Goal: Task Accomplishment & Management: Complete application form

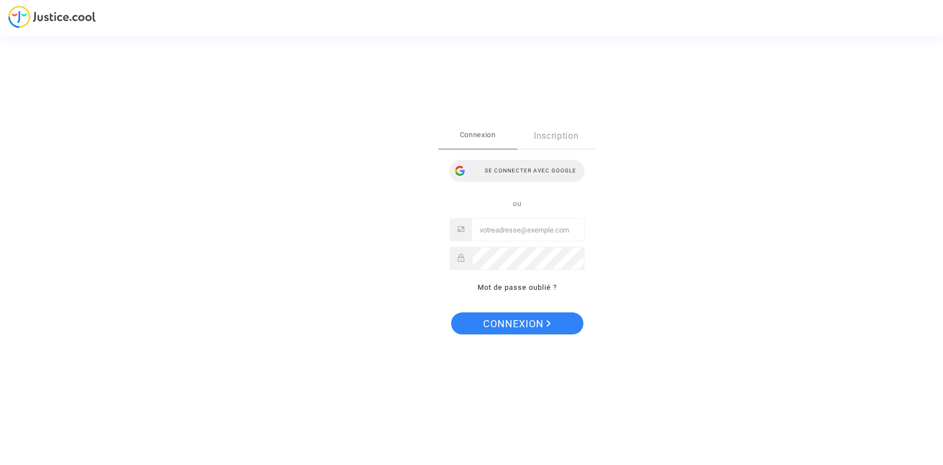
click at [546, 171] on div "Se connecter avec Google" at bounding box center [516, 171] width 135 height 22
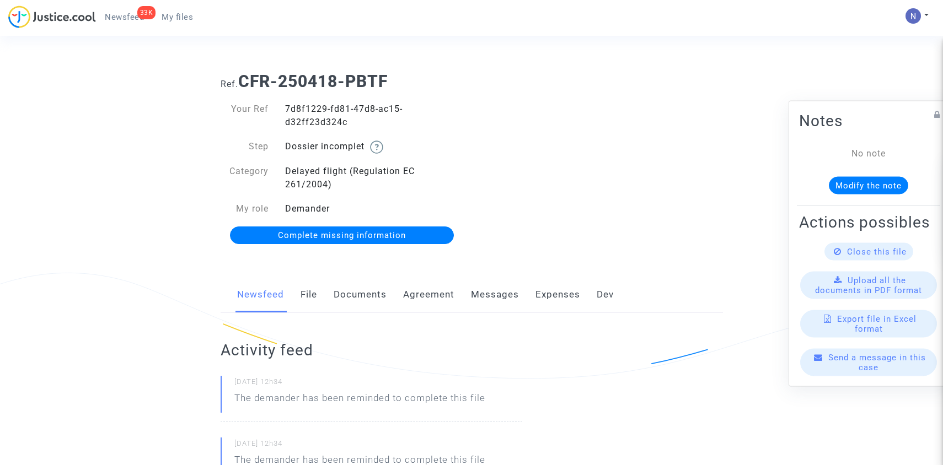
click at [388, 235] on span "Complete missing information" at bounding box center [342, 235] width 128 height 10
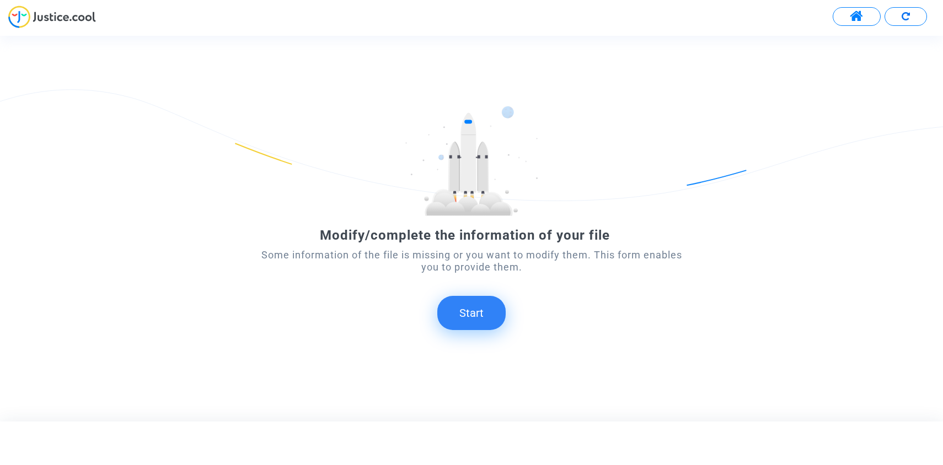
click at [480, 308] on button "Start" at bounding box center [471, 313] width 68 height 34
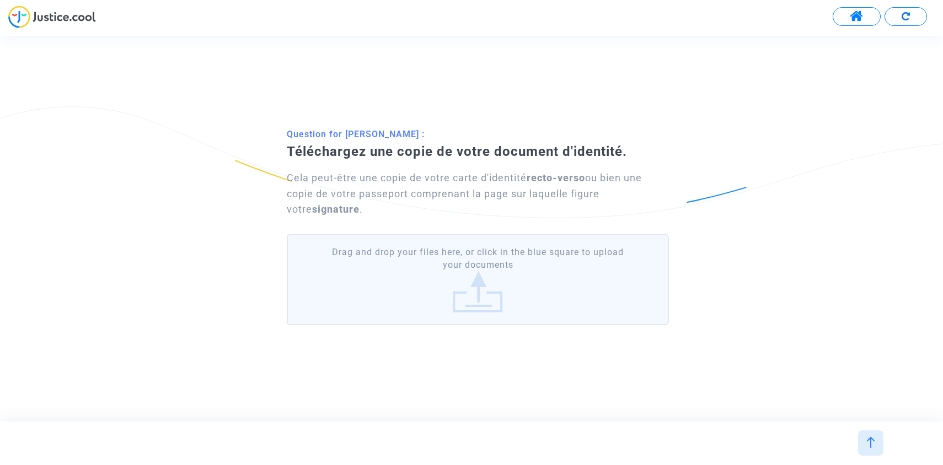
click at [474, 278] on label "Drag and drop your files here, or click in the blue square to upload your docum…" at bounding box center [478, 279] width 382 height 91
click at [0, 0] on input "Drag and drop your files here, or click in the blue square to upload your docum…" at bounding box center [0, 0] width 0 height 0
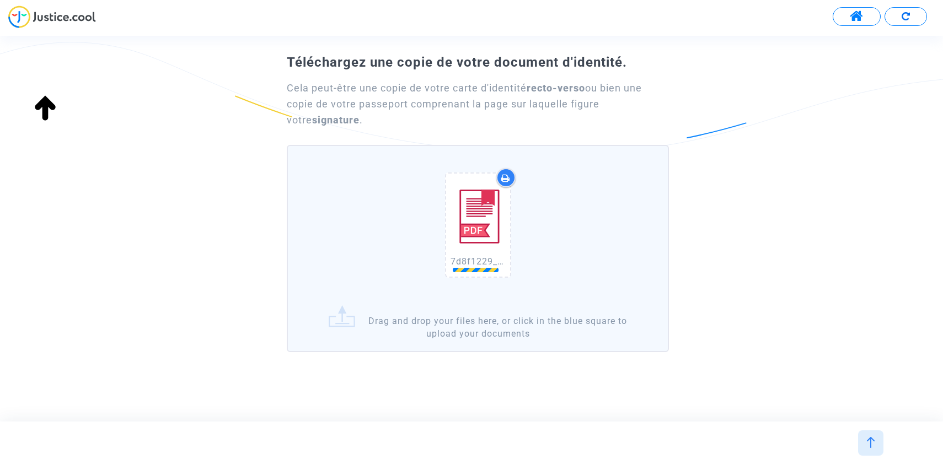
scroll to position [62, 0]
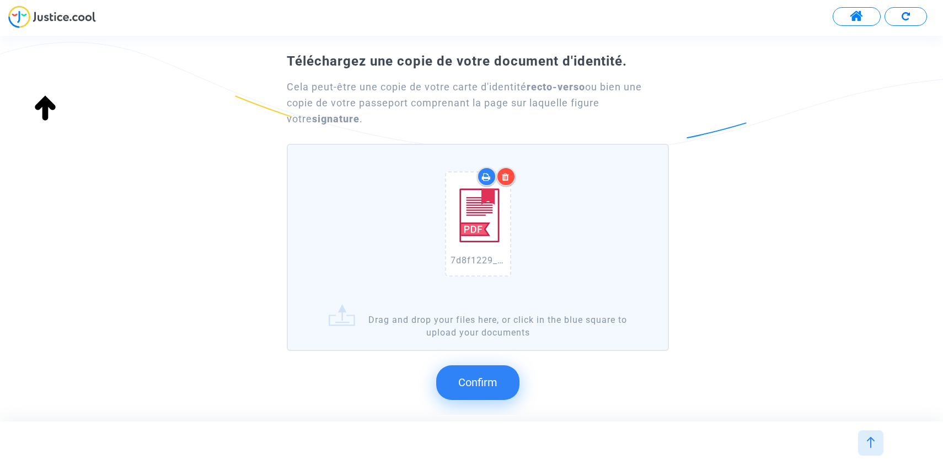
click at [471, 390] on button "Confirm" at bounding box center [477, 383] width 83 height 34
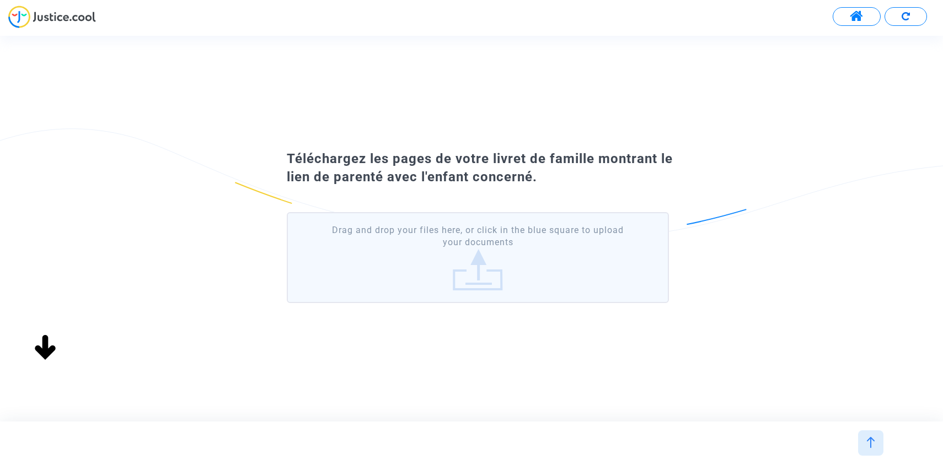
click at [507, 277] on label "Drag and drop your files here, or click in the blue square to upload your docum…" at bounding box center [478, 257] width 382 height 91
click at [0, 0] on input "Drag and drop your files here, or click in the blue square to upload your docum…" at bounding box center [0, 0] width 0 height 0
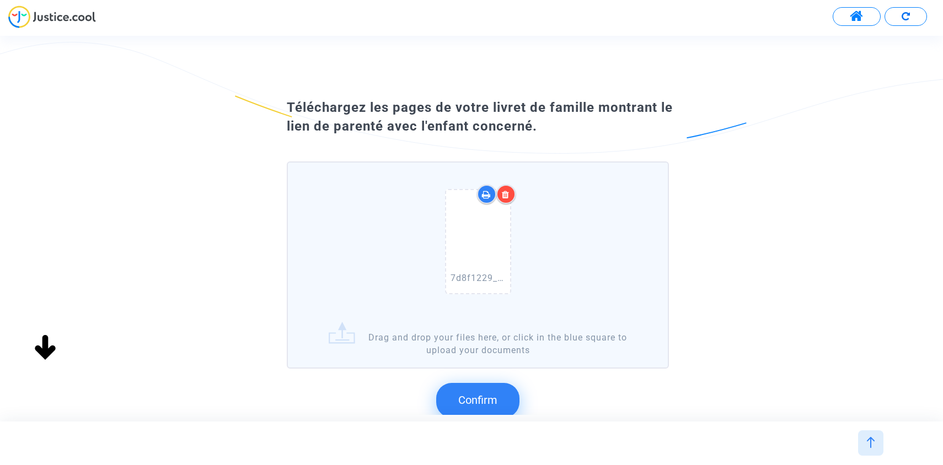
click at [460, 409] on button "Confirm" at bounding box center [477, 400] width 83 height 34
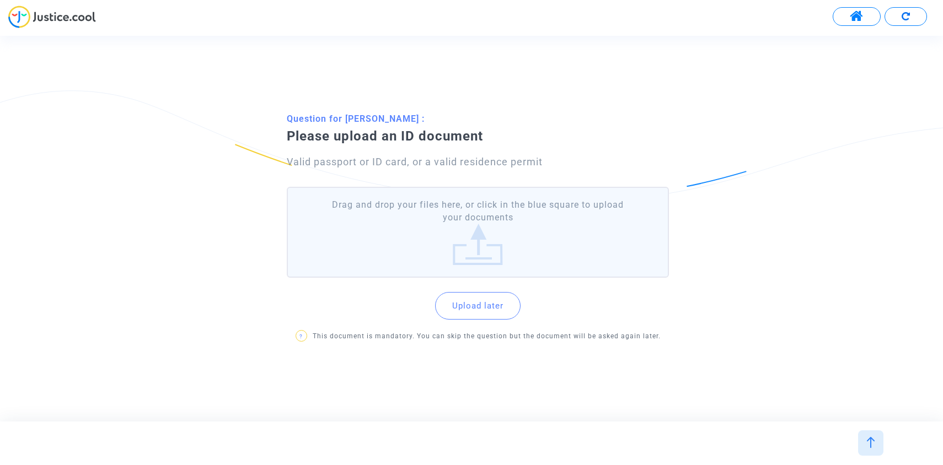
click at [497, 224] on label "Drag and drop your files here, or click in the blue square to upload your docum…" at bounding box center [478, 232] width 382 height 91
click at [0, 0] on input "Drag and drop your files here, or click in the blue square to upload your docum…" at bounding box center [0, 0] width 0 height 0
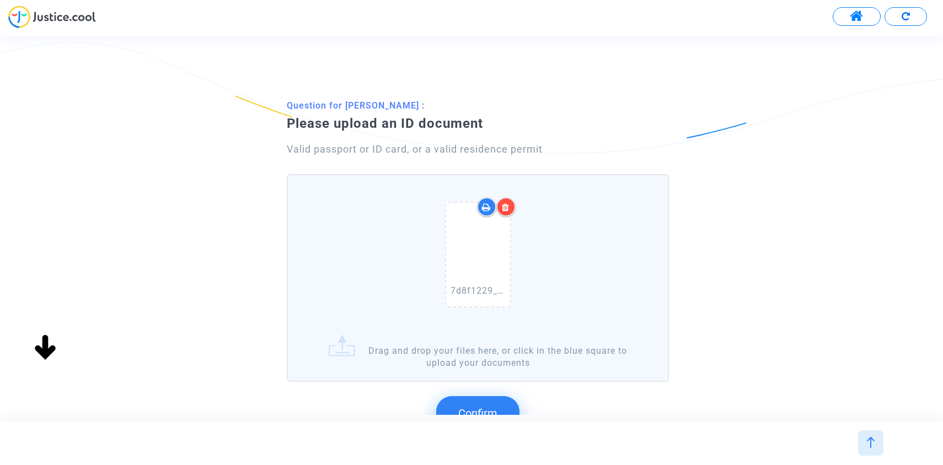
click at [477, 407] on span "Confirm" at bounding box center [477, 413] width 39 height 13
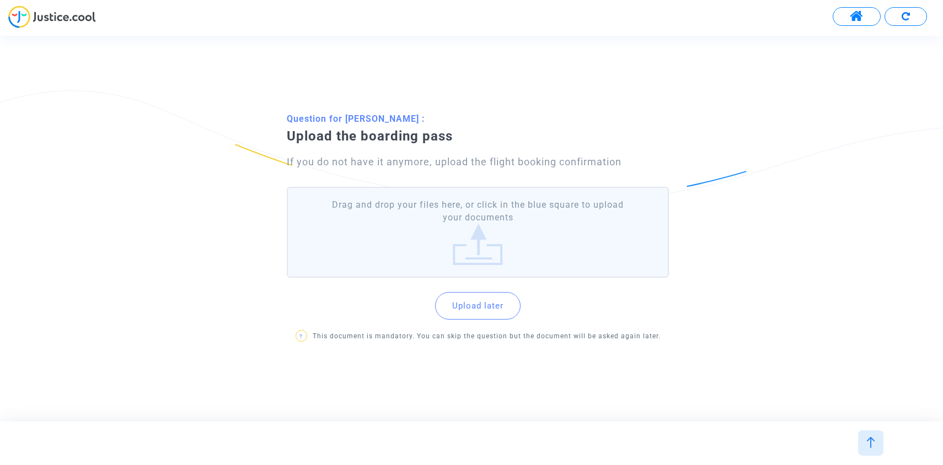
click at [485, 230] on label "Drag and drop your files here, or click in the blue square to upload your docum…" at bounding box center [478, 232] width 382 height 91
click at [0, 0] on input "Drag and drop your files here, or click in the blue square to upload your docum…" at bounding box center [0, 0] width 0 height 0
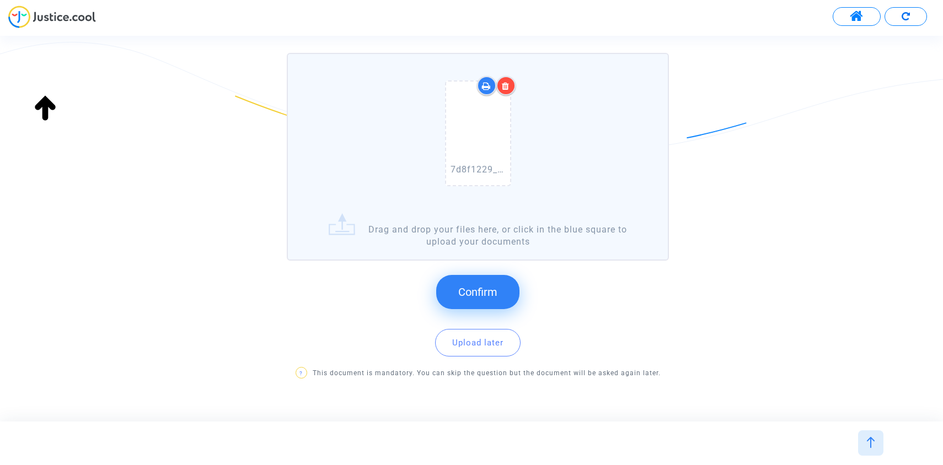
click at [460, 290] on span "Confirm" at bounding box center [477, 292] width 39 height 13
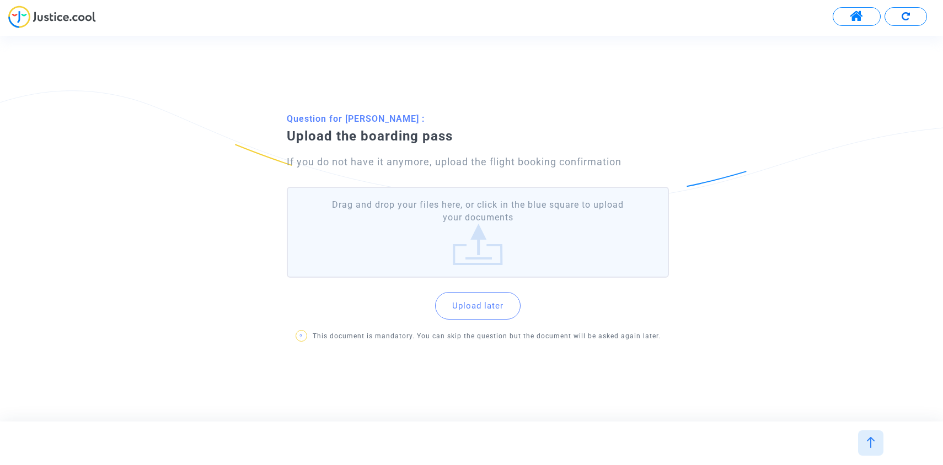
click at [470, 232] on label "Drag and drop your files here, or click in the blue square to upload your docum…" at bounding box center [478, 232] width 382 height 91
click at [0, 0] on input "Drag and drop your files here, or click in the blue square to upload your docum…" at bounding box center [0, 0] width 0 height 0
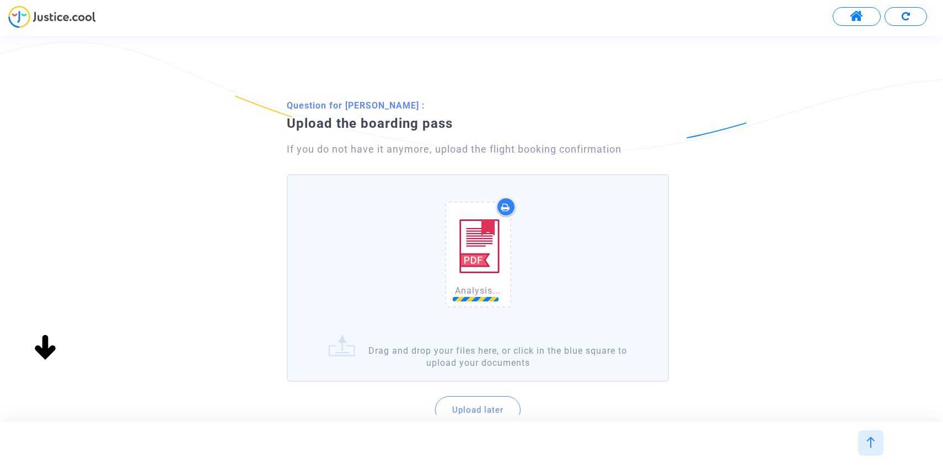
click at [485, 396] on button "Upload later" at bounding box center [477, 410] width 85 height 28
click at [482, 416] on div "Question for Pauline Gervais Mauger : Upload the boarding pass If you do not ha…" at bounding box center [471, 228] width 943 height 385
click at [482, 407] on div "Question for Louise Gervais Mauger : Upload the boarding pass If you do not hav…" at bounding box center [481, 228] width 962 height 385
click at [482, 407] on span "Confirm" at bounding box center [477, 413] width 39 height 13
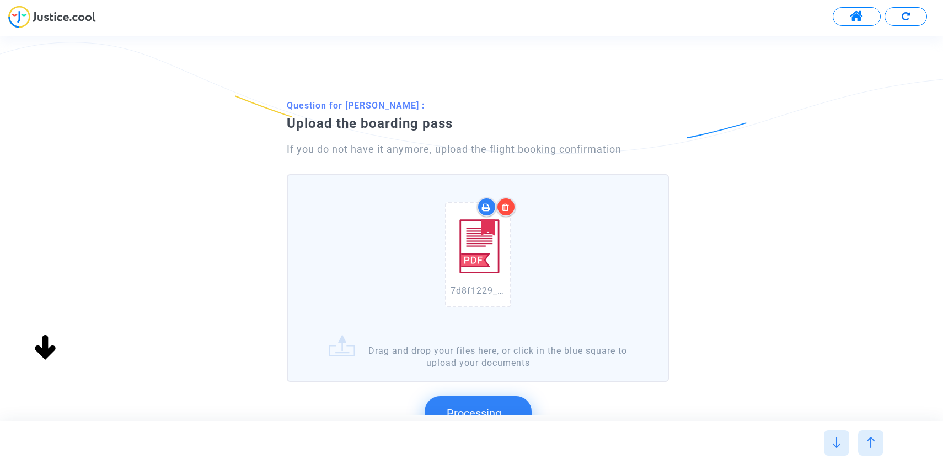
click at [482, 407] on span "Processing..." at bounding box center [478, 413] width 63 height 13
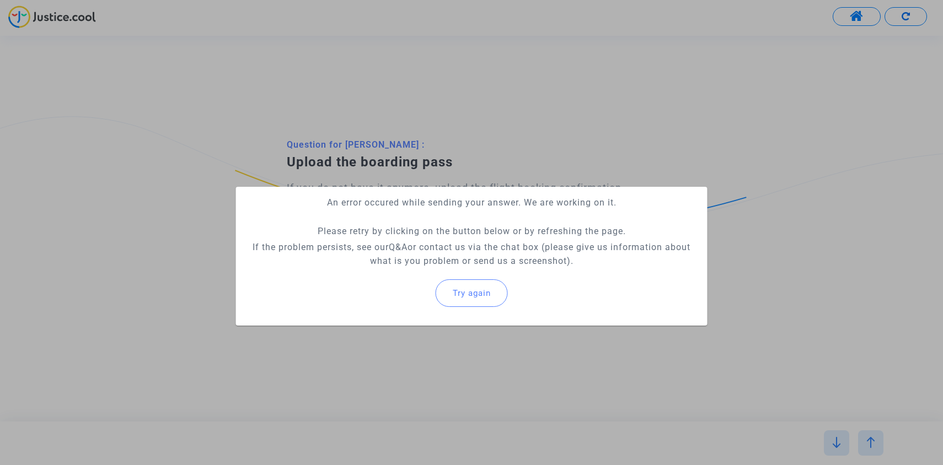
click at [468, 297] on span "Try again" at bounding box center [472, 293] width 38 height 10
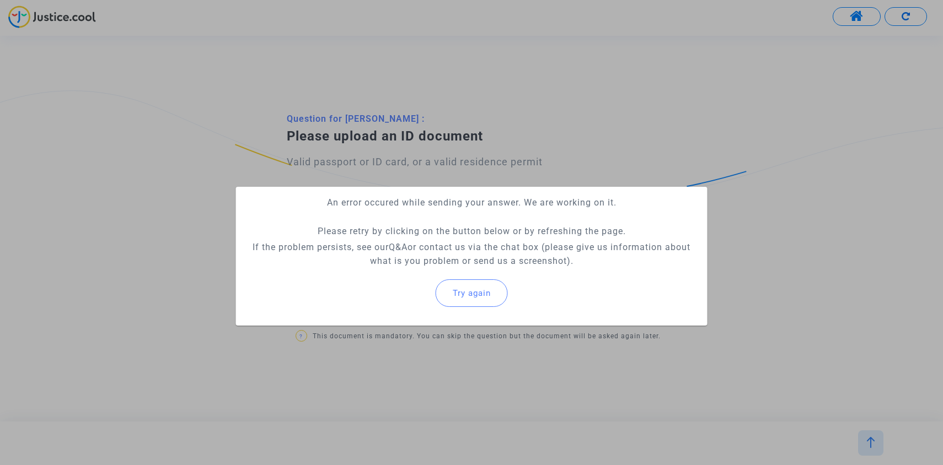
click at [468, 297] on span "Try again" at bounding box center [472, 293] width 38 height 10
click at [479, 298] on button "Try again" at bounding box center [472, 294] width 72 height 28
click at [501, 94] on div at bounding box center [471, 232] width 943 height 465
